Goal: Task Accomplishment & Management: Use online tool/utility

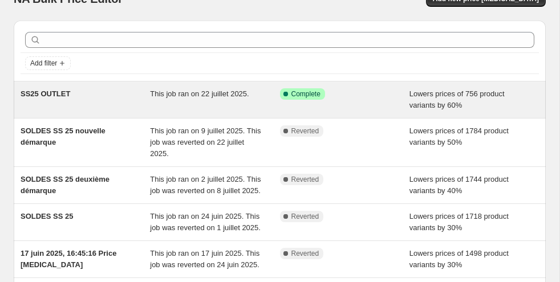
scroll to position [18, 0]
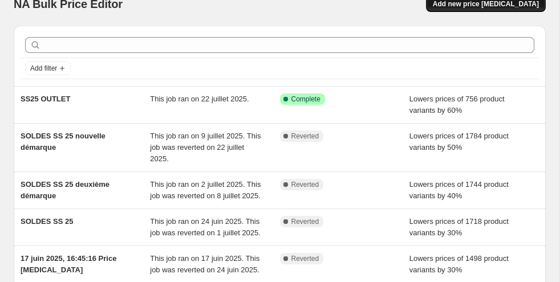
click at [462, 7] on span "Add new price [MEDICAL_DATA]" at bounding box center [486, 3] width 106 height 9
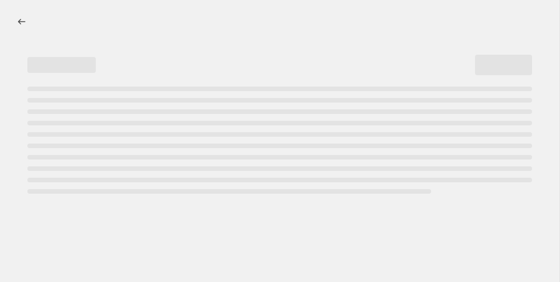
select select "percentage"
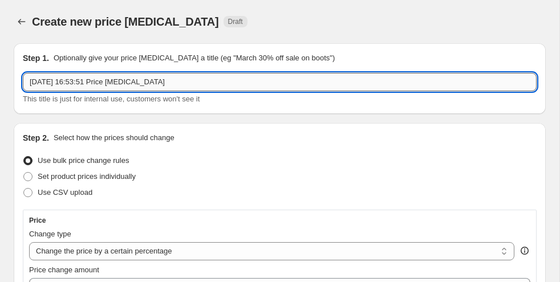
click at [167, 90] on input "[DATE] 16:53:51 Price [MEDICAL_DATA]" at bounding box center [280, 82] width 514 height 18
drag, startPoint x: 182, startPoint y: 82, endPoint x: 13, endPoint y: 82, distance: 168.8
click at [14, 82] on div "Step 1. Optionally give your price [MEDICAL_DATA] a title (eg "March 30% off sa…" at bounding box center [280, 78] width 532 height 71
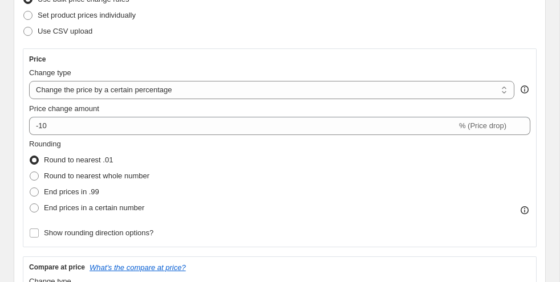
scroll to position [169, 0]
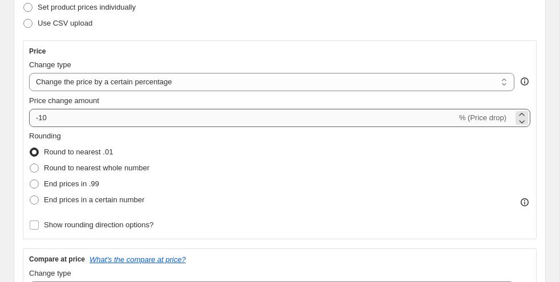
type input "BYE BYE [PERSON_NAME]"
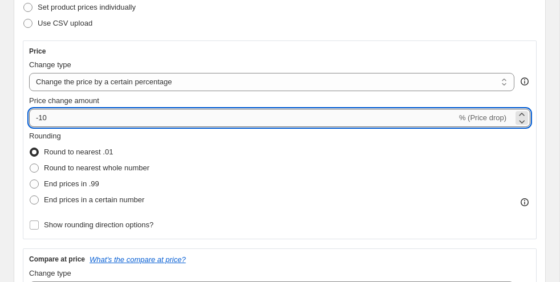
click at [60, 114] on input "-10" at bounding box center [243, 118] width 428 height 18
type input "-1"
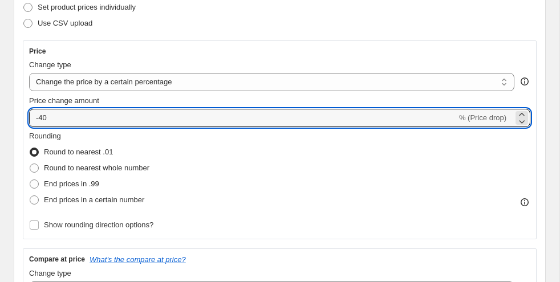
type input "-40"
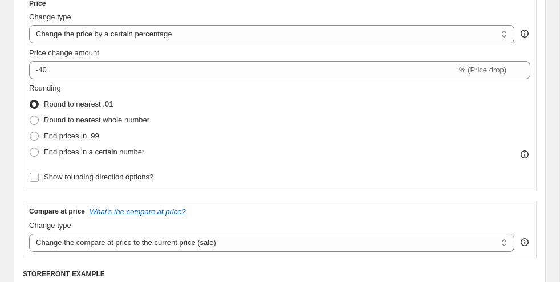
scroll to position [220, 0]
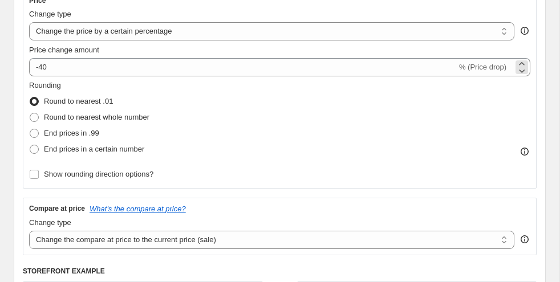
click at [494, 67] on span "% (Price drop)" at bounding box center [482, 67] width 47 height 9
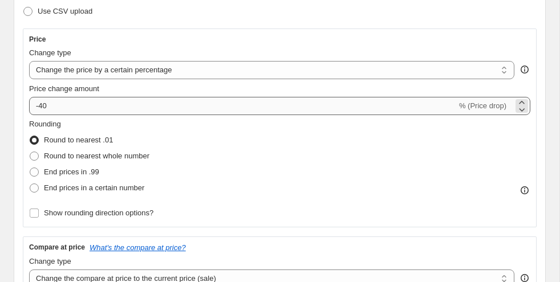
scroll to position [176, 0]
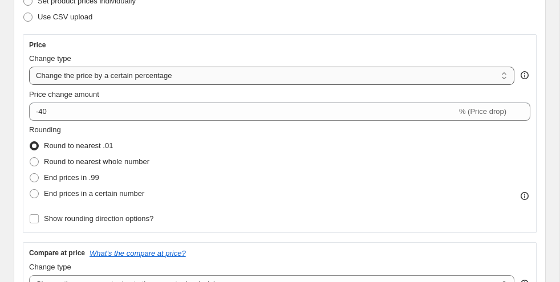
click at [311, 84] on select "Change the price to a certain amount Change the price by a certain amount Chang…" at bounding box center [271, 76] width 485 height 18
select select "by"
type input "-10.00"
click at [198, 73] on select "Change the price to a certain amount Change the price by a certain amount Chang…" at bounding box center [271, 76] width 485 height 18
select select "to"
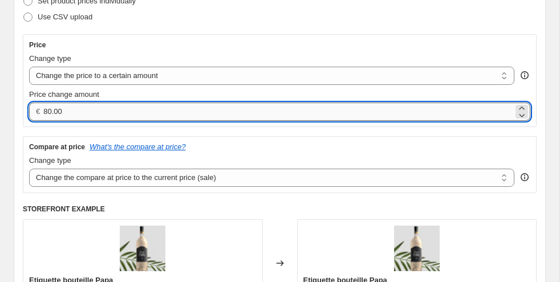
click at [131, 117] on input "80.00" at bounding box center [278, 112] width 470 height 18
drag, startPoint x: 87, startPoint y: 112, endPoint x: -16, endPoint y: 112, distance: 102.7
type input "24.00"
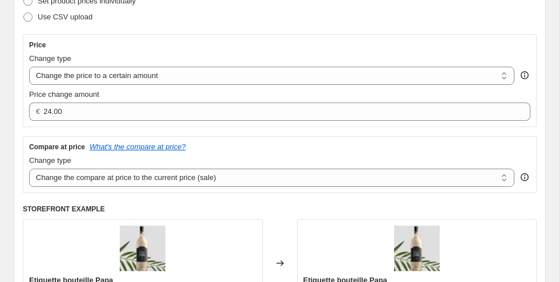
click at [98, 48] on div "Price" at bounding box center [279, 44] width 501 height 9
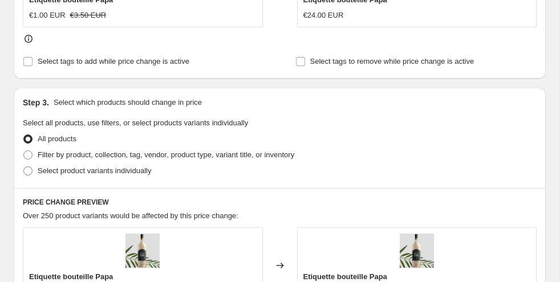
scroll to position [481, 0]
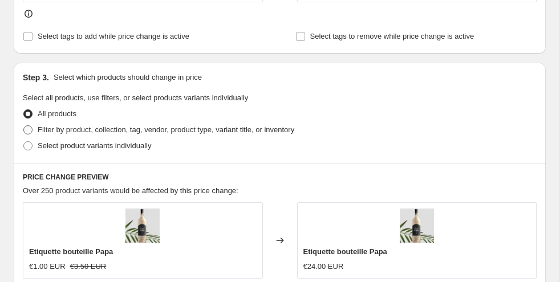
click at [66, 128] on span "Filter by product, collection, tag, vendor, product type, variant title, or inv…" at bounding box center [166, 129] width 257 height 9
click at [24, 126] on input "Filter by product, collection, tag, vendor, product type, variant title, or inv…" at bounding box center [23, 125] width 1 height 1
radio input "true"
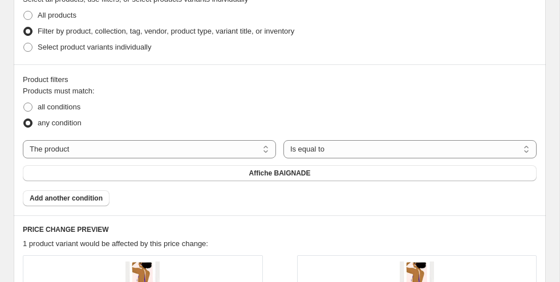
scroll to position [589, 0]
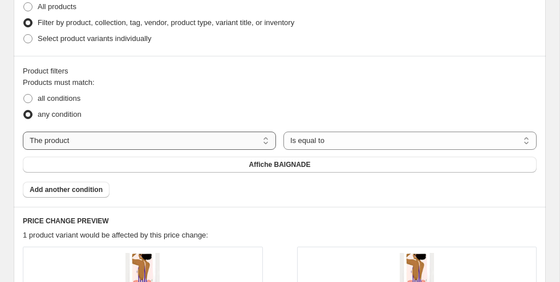
click at [75, 137] on select "The product The product's collection The product's tag The product's vendor The…" at bounding box center [149, 141] width 253 height 18
select select "tag"
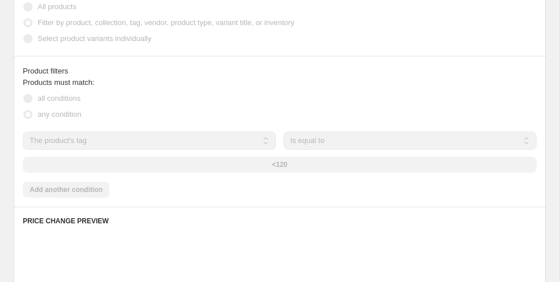
click at [7, 127] on div "Step 1. Optionally give your price [MEDICAL_DATA] a title (eg "March 30% off sa…" at bounding box center [275, 132] width 541 height 1372
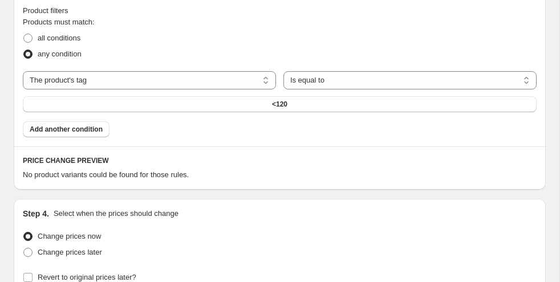
scroll to position [654, 0]
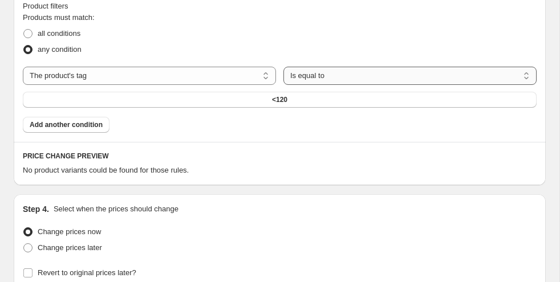
click at [322, 82] on select "Is equal to Is not equal to" at bounding box center [409, 76] width 253 height 18
click at [254, 108] on div "Products must match: all conditions any condition The product The product's col…" at bounding box center [280, 72] width 514 height 121
click at [249, 97] on button "<120" at bounding box center [280, 100] width 514 height 16
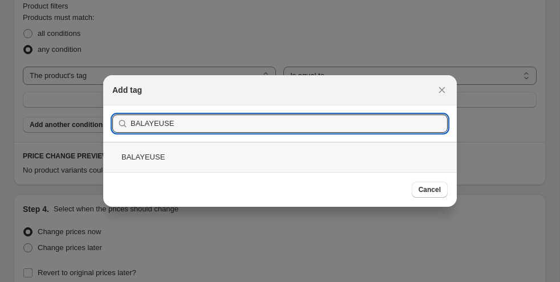
type input "BALAYEUSE"
click at [128, 164] on div "BALAYEUSE" at bounding box center [280, 157] width 354 height 30
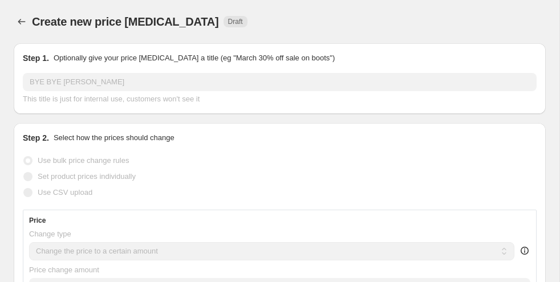
scroll to position [654, 0]
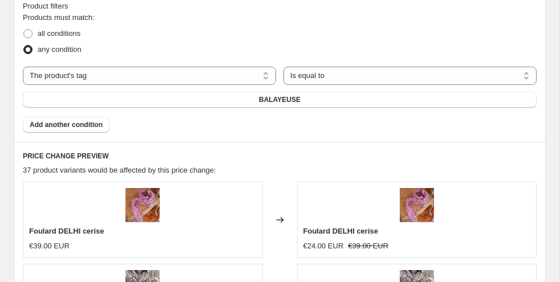
click at [6, 149] on div "Step 1. Optionally give your price [MEDICAL_DATA] a title (eg "March 30% off sa…" at bounding box center [275, 67] width 541 height 1372
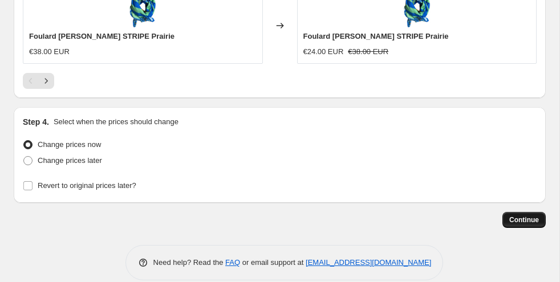
scroll to position [1193, 0]
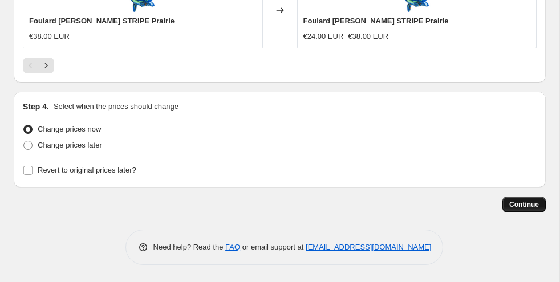
click at [530, 211] on button "Continue" at bounding box center [523, 205] width 43 height 16
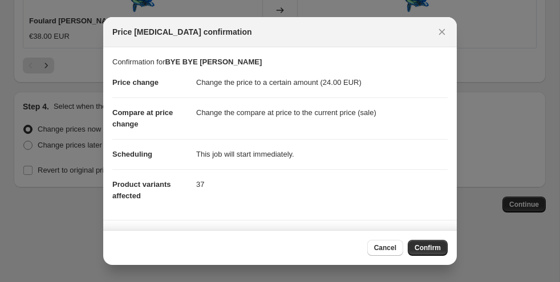
scroll to position [92, 0]
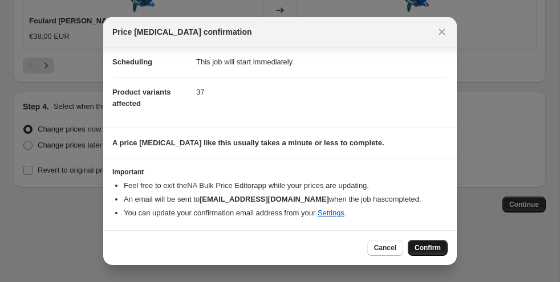
click at [418, 242] on button "Confirm" at bounding box center [428, 248] width 40 height 16
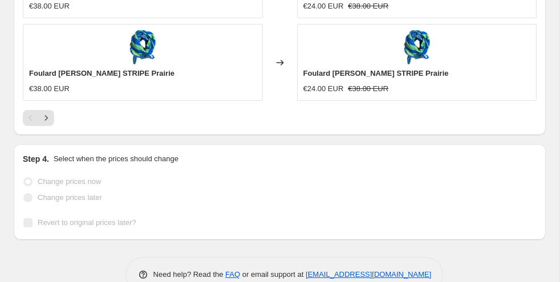
scroll to position [1223, 0]
select select "tag"
